Goal: Information Seeking & Learning: Learn about a topic

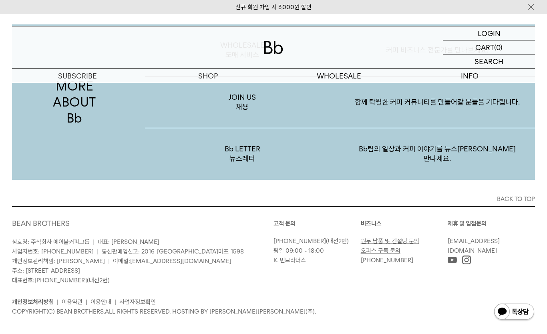
scroll to position [1529, 0]
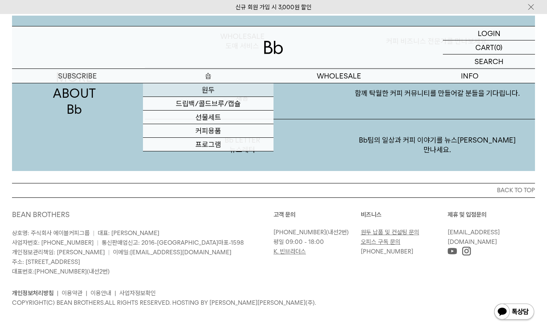
click at [207, 90] on link "원두" at bounding box center [208, 90] width 131 height 14
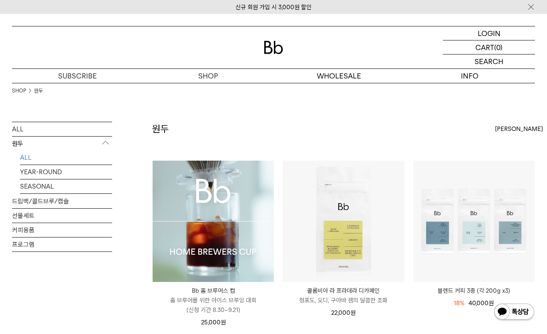
click at [219, 210] on img at bounding box center [213, 221] width 121 height 121
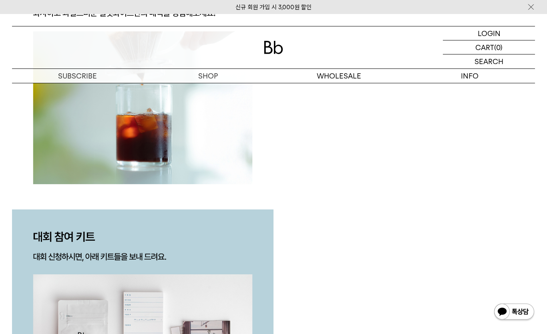
scroll to position [1420, 0]
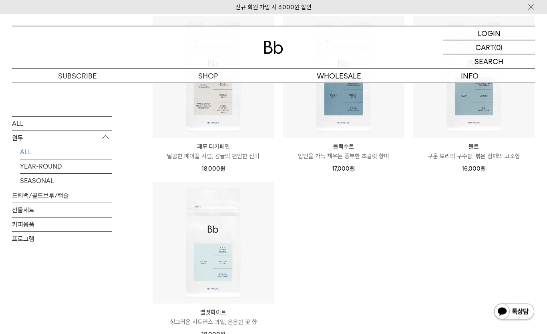
scroll to position [670, 0]
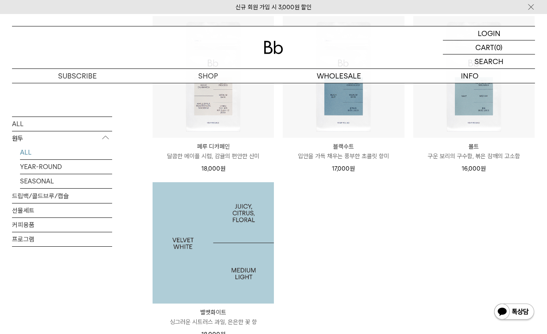
click at [172, 254] on img at bounding box center [213, 242] width 121 height 121
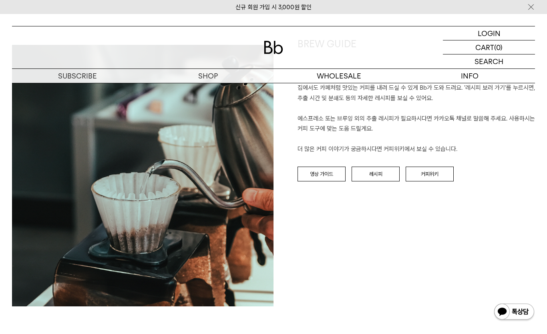
scroll to position [896, 0]
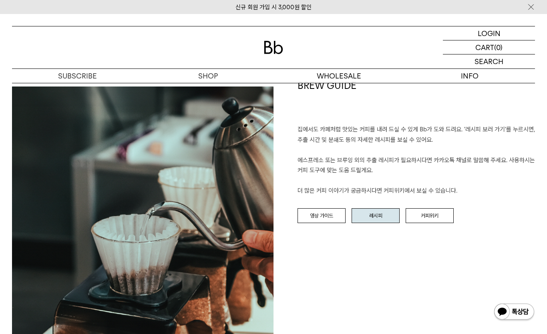
click at [381, 216] on link "레시피" at bounding box center [375, 215] width 48 height 15
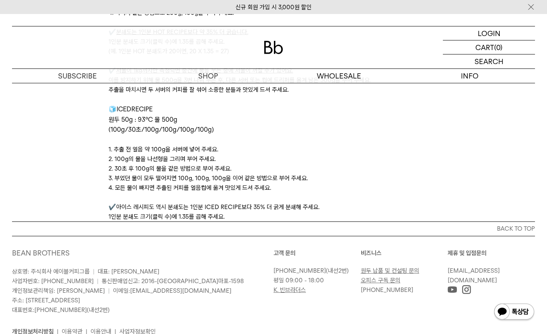
scroll to position [2627, 0]
